Goal: Information Seeking & Learning: Learn about a topic

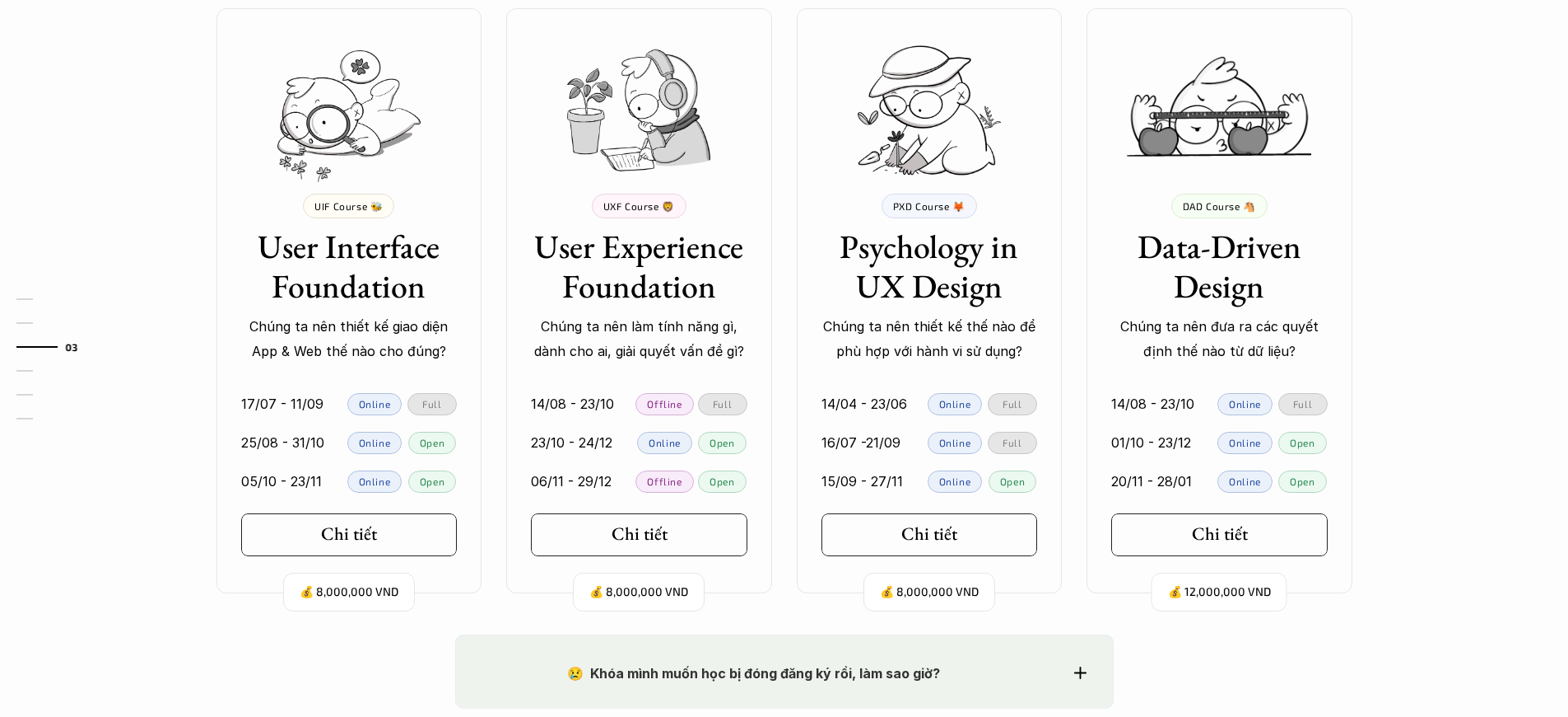
click at [348, 358] on p "Chúng ta nên thiết kế giao diện App & Web thế nào cho đúng?" at bounding box center [349, 339] width 216 height 50
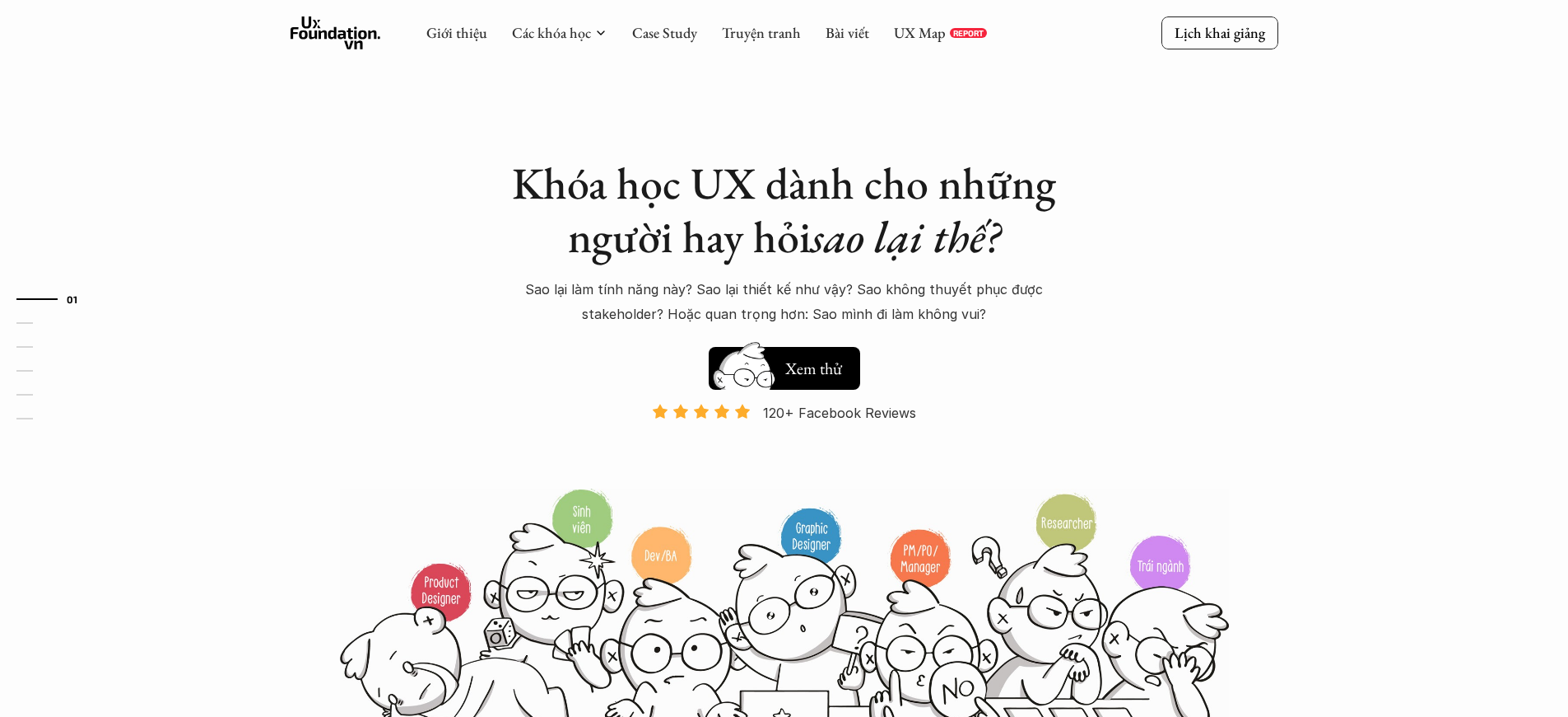
click at [840, 412] on p "120+ Facebook Reviews" at bounding box center [840, 412] width 153 height 24
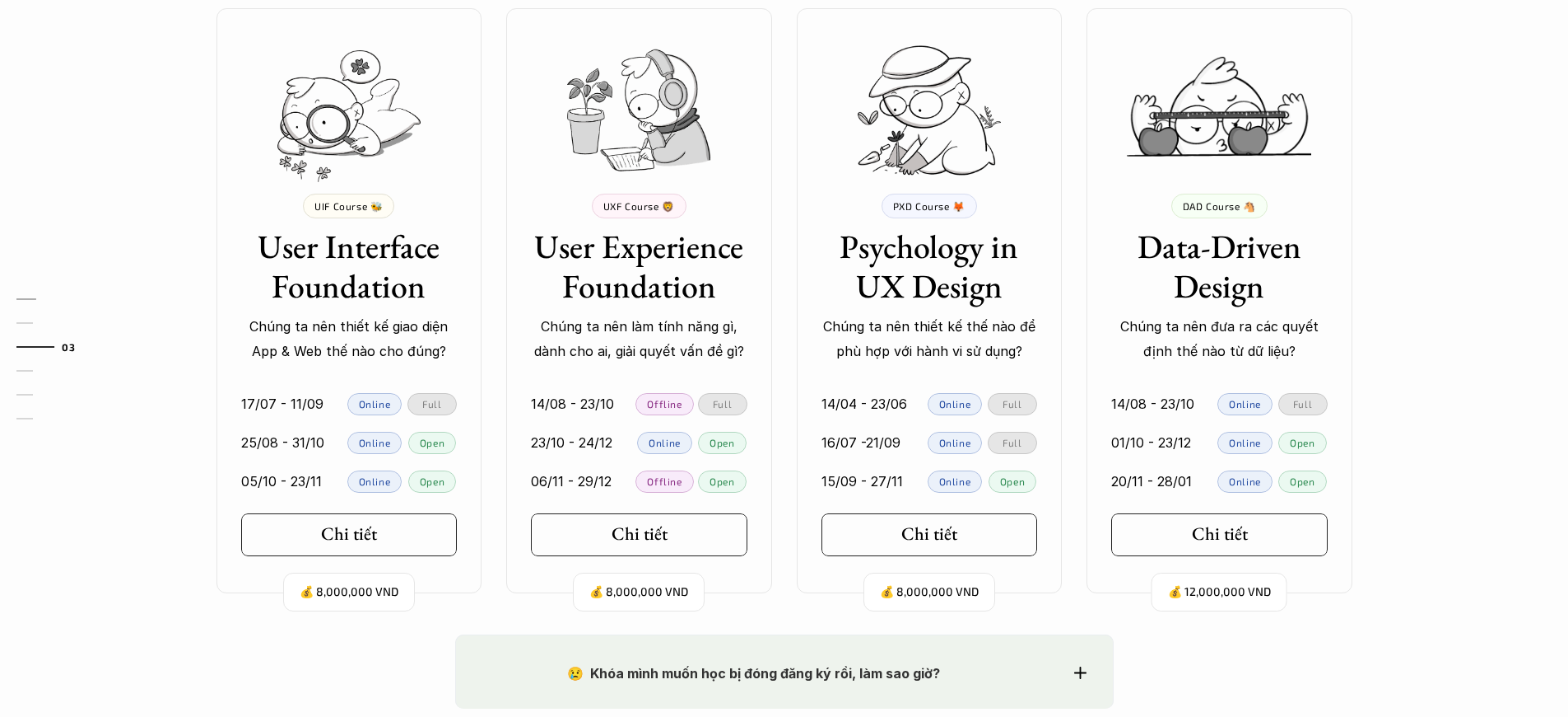
click at [348, 358] on p "Chúng ta nên thiết kế giao diện App & Web thế nào cho đúng?" at bounding box center [349, 339] width 216 height 50
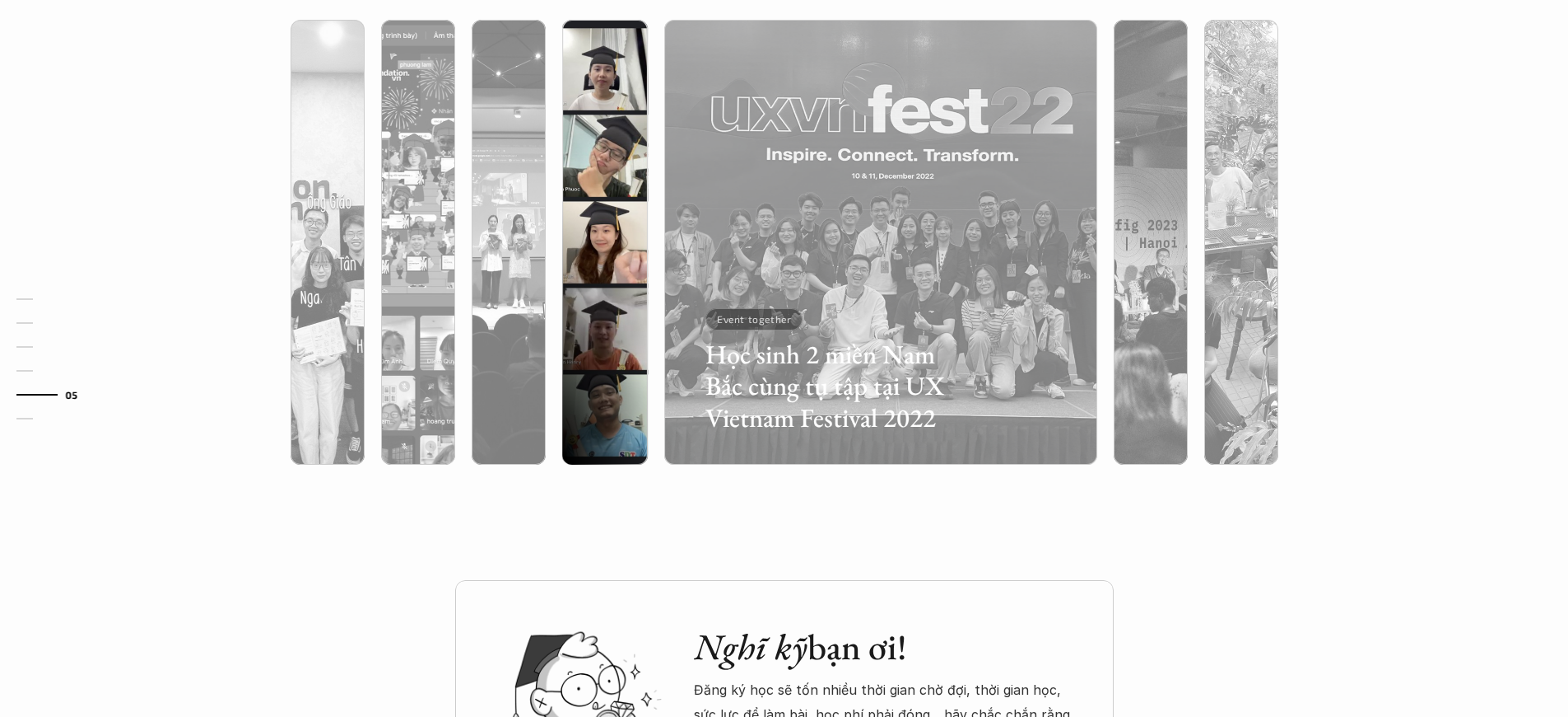
scroll to position [1529, 0]
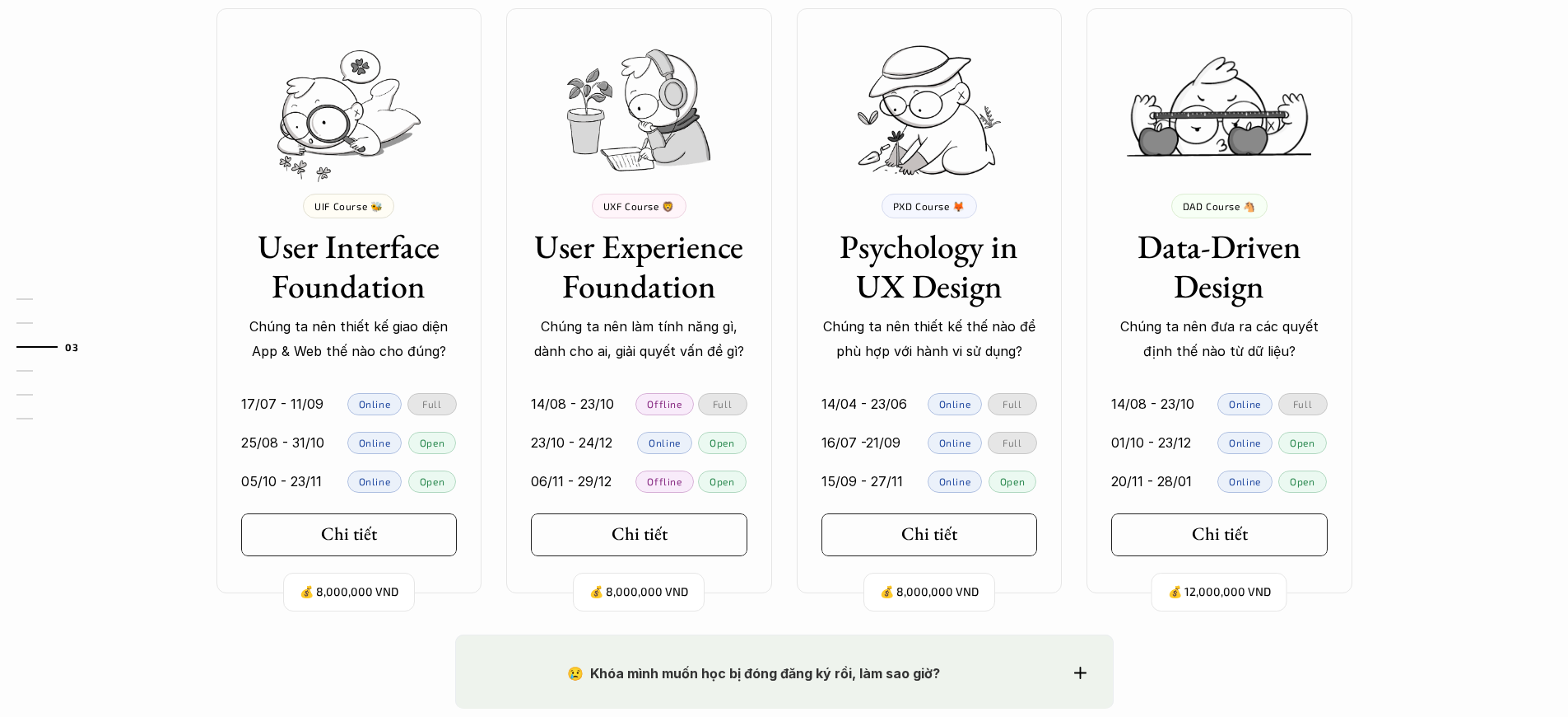
click at [348, 358] on p "Chúng ta nên thiết kế giao diện App & Web thế nào cho đúng?" at bounding box center [349, 339] width 216 height 50
